Goal: Find specific page/section: Find specific page/section

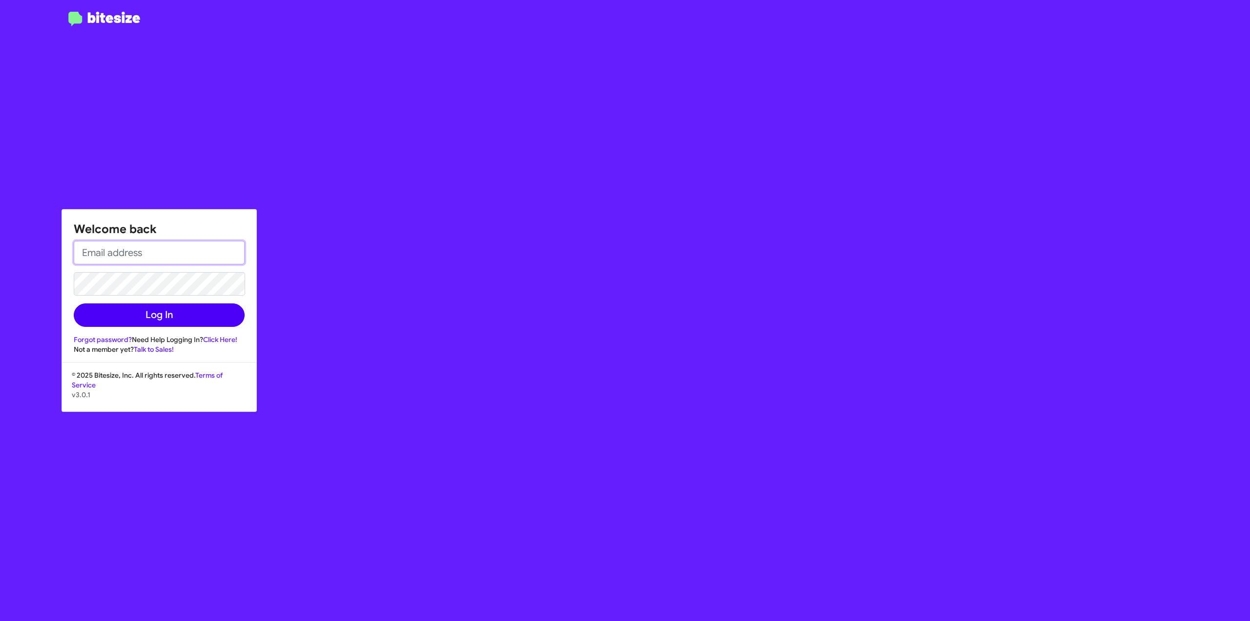
type input "[PERSON_NAME][EMAIL_ADDRESS][DOMAIN_NAME]"
click at [135, 309] on button "Log In" at bounding box center [159, 314] width 171 height 23
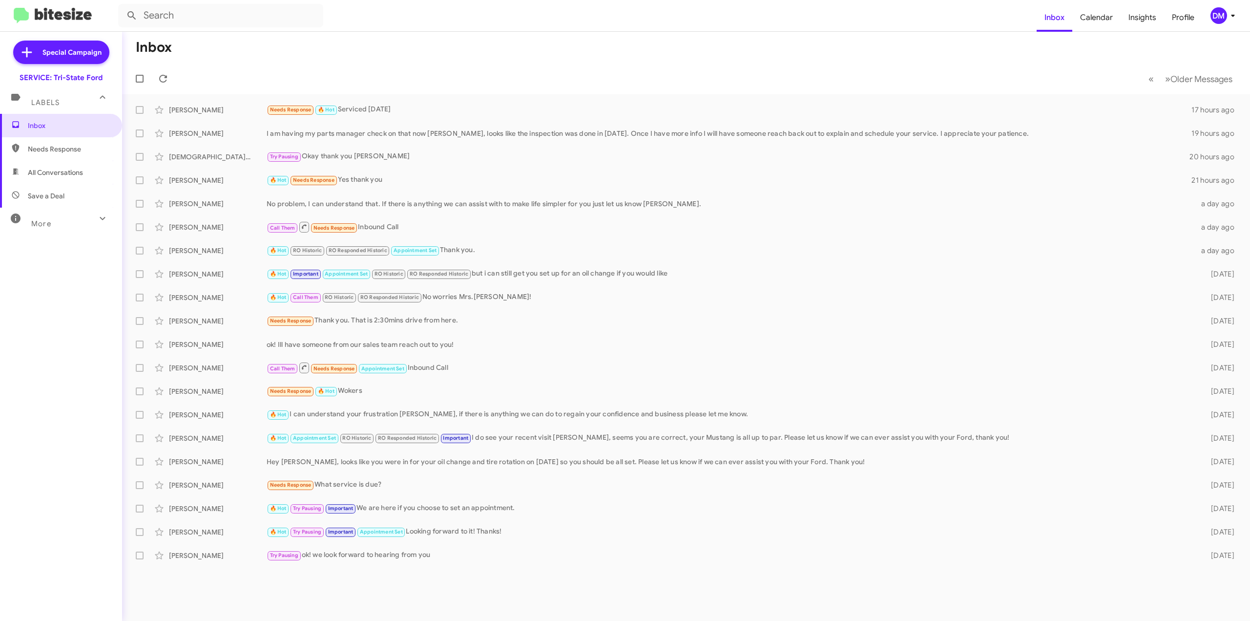
click at [1236, 15] on icon at bounding box center [1233, 16] width 12 height 12
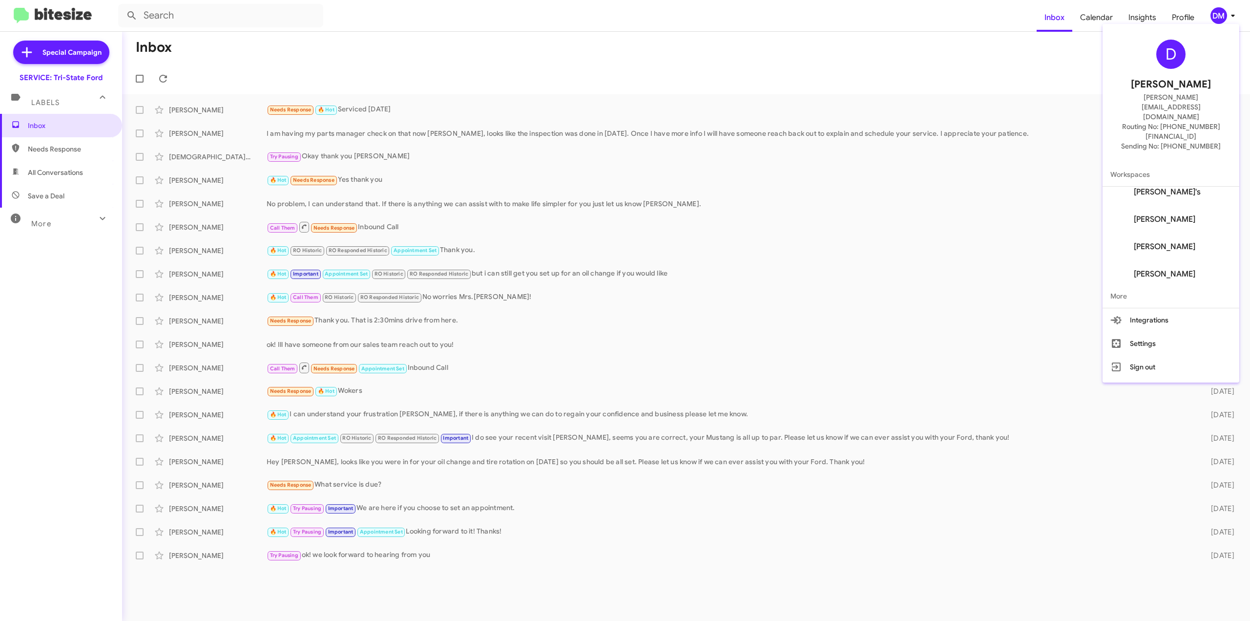
scroll to position [66, 0]
click at [1165, 266] on span "[PERSON_NAME]" at bounding box center [1165, 271] width 62 height 10
